Goal: Task Accomplishment & Management: Complete application form

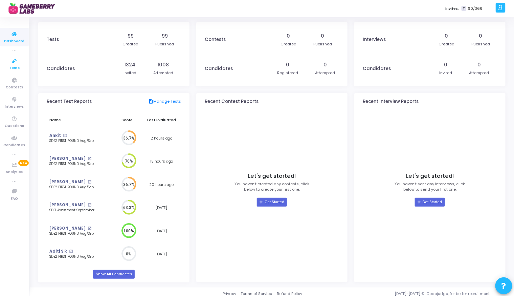
click at [15, 62] on icon at bounding box center [14, 61] width 14 height 8
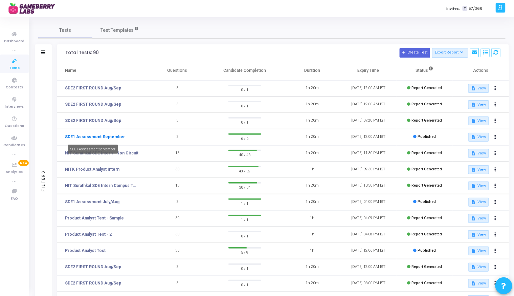
click at [93, 138] on link "SDE1 Assessment September" at bounding box center [95, 137] width 60 height 6
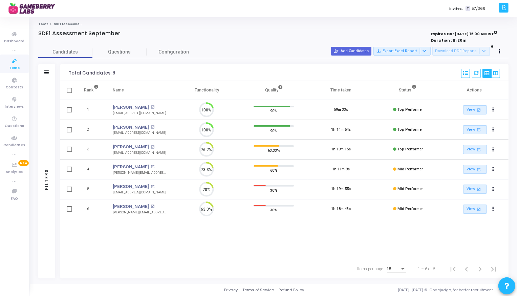
scroll to position [14, 17]
click at [17, 42] on span "Dashboard" at bounding box center [14, 42] width 20 height 6
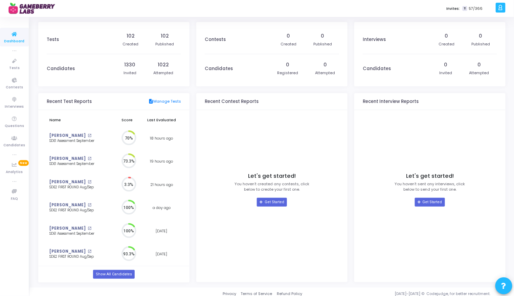
scroll to position [3, 3]
click at [13, 67] on span "Tests" at bounding box center [14, 68] width 10 height 6
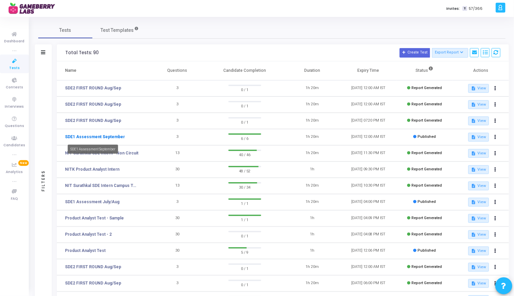
click at [107, 134] on link "SDE1 Assessment September" at bounding box center [95, 137] width 60 height 6
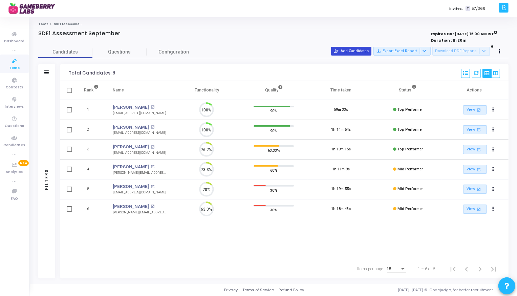
scroll to position [14, 17]
click at [345, 54] on button "person_add_alt Add Candidates" at bounding box center [351, 51] width 40 height 9
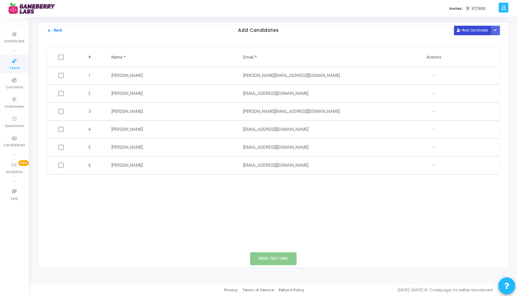
click at [477, 29] on button "Add Candidate" at bounding box center [472, 30] width 37 height 9
click at [156, 189] on td at bounding box center [171, 183] width 132 height 18
click at [274, 180] on input "text" at bounding box center [284, 183] width 82 height 11
paste input "[EMAIL_ADDRESS][DOMAIN_NAME]"
type input "[EMAIL_ADDRESS][DOMAIN_NAME]"
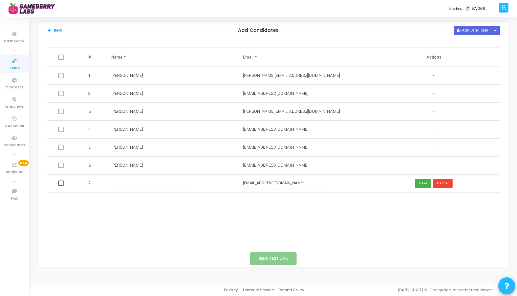
click at [167, 184] on input "text" at bounding box center [152, 183] width 82 height 11
paste input "Obilisetti [PERSON_NAME]"
type input "Obilisetti [PERSON_NAME]"
click at [425, 184] on button "Save" at bounding box center [423, 183] width 16 height 9
drag, startPoint x: 278, startPoint y: 257, endPoint x: 136, endPoint y: 203, distance: 151.9
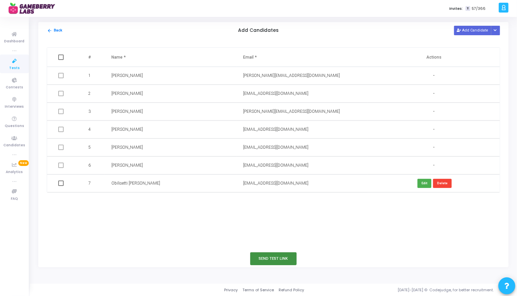
click at [136, 203] on div "arrow_back Back Add Candidates Add Candidate Upload Candidate List # Name * Ema…" at bounding box center [273, 144] width 470 height 245
click at [60, 183] on span at bounding box center [60, 182] width 5 height 5
click at [61, 186] on input "checkbox" at bounding box center [61, 186] width 0 height 0
checkbox input "true"
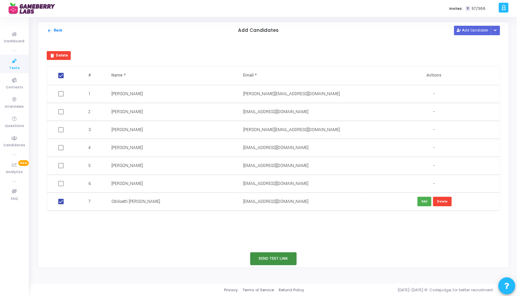
click at [291, 258] on button "Send Test Link" at bounding box center [273, 258] width 47 height 13
